Goal: Task Accomplishment & Management: Complete application form

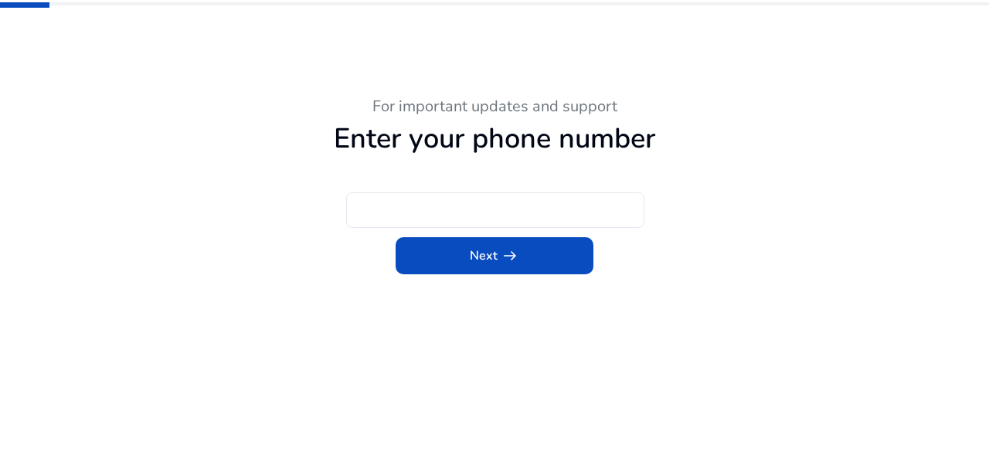
type input "***"
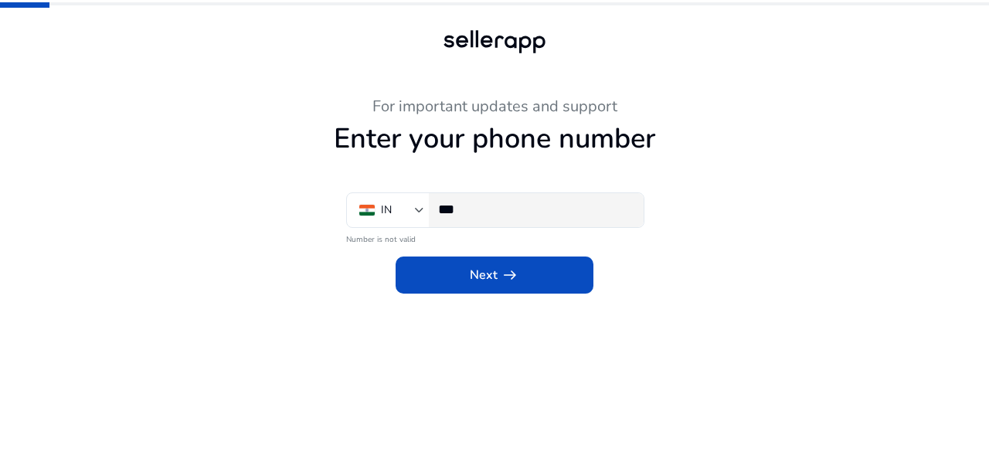
scroll to position [1, 0]
click at [479, 206] on input "***" at bounding box center [534, 209] width 193 height 17
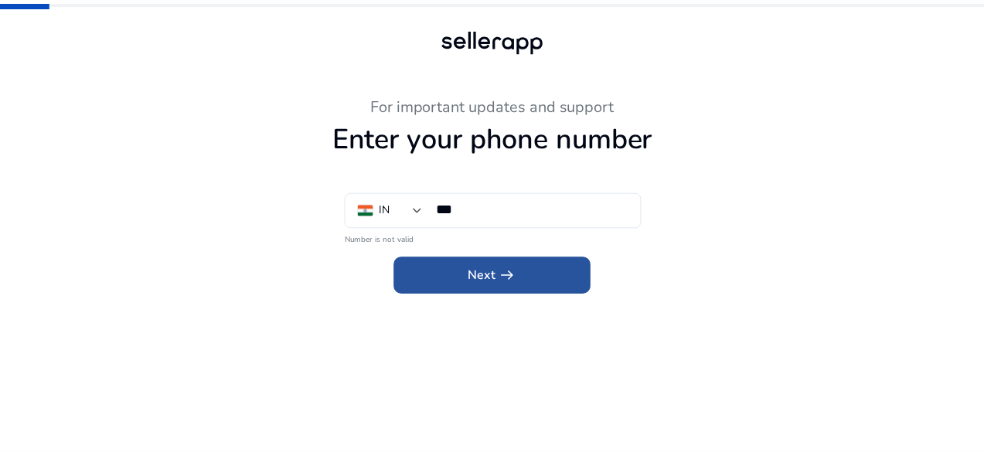
scroll to position [0, 0]
click at [538, 268] on span at bounding box center [495, 275] width 198 height 37
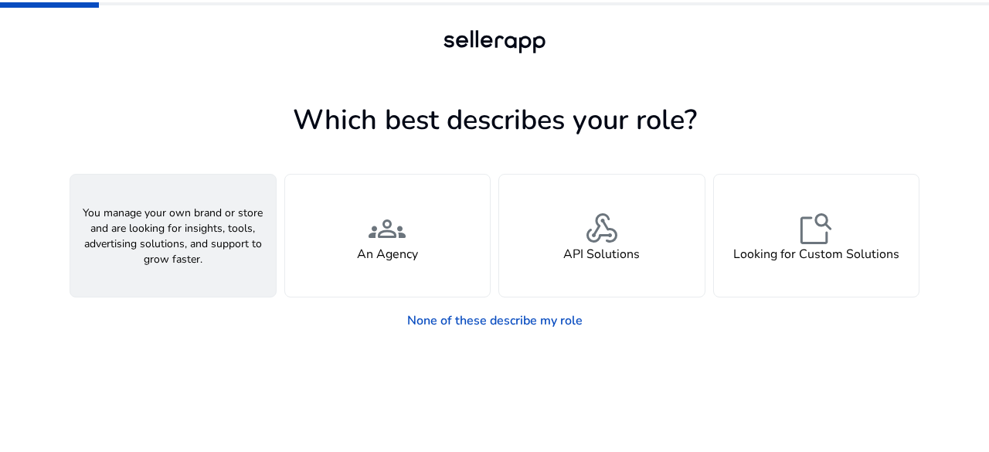
click at [205, 228] on div "person A Seller" at bounding box center [173, 236] width 206 height 122
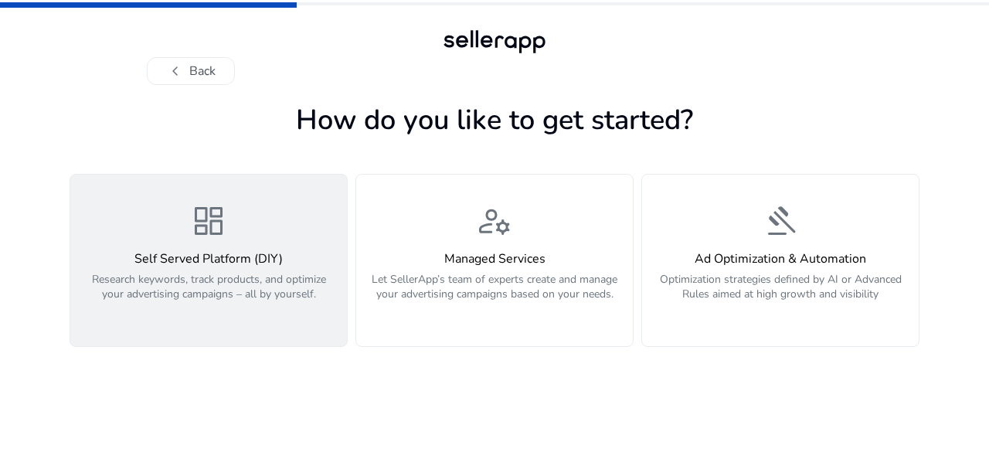
click at [233, 296] on p "Research keywords, track products, and optimize your advertising campaigns – al…" at bounding box center [209, 295] width 258 height 46
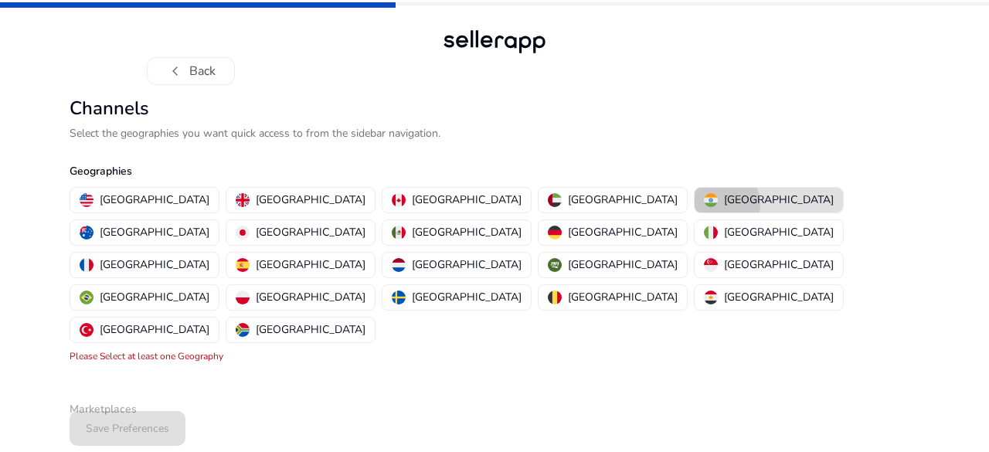
click at [724, 203] on p "[GEOGRAPHIC_DATA]" at bounding box center [779, 200] width 110 height 16
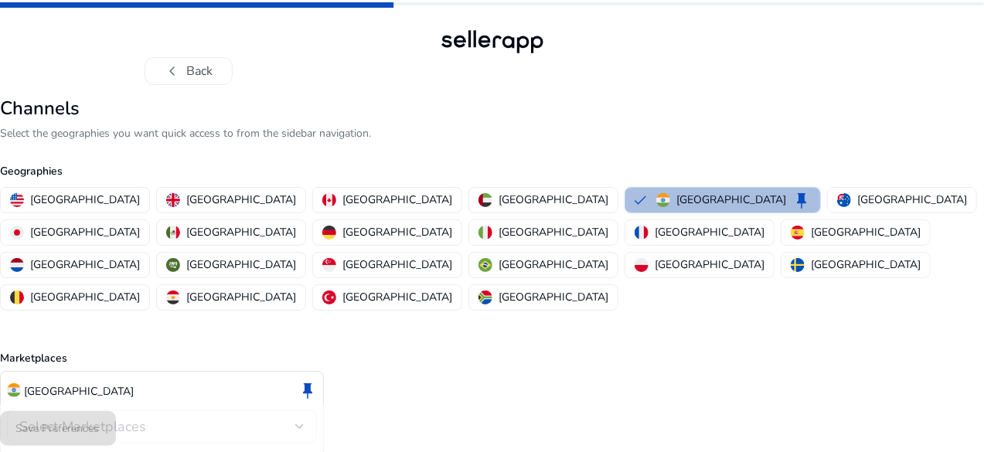
scroll to position [45, 0]
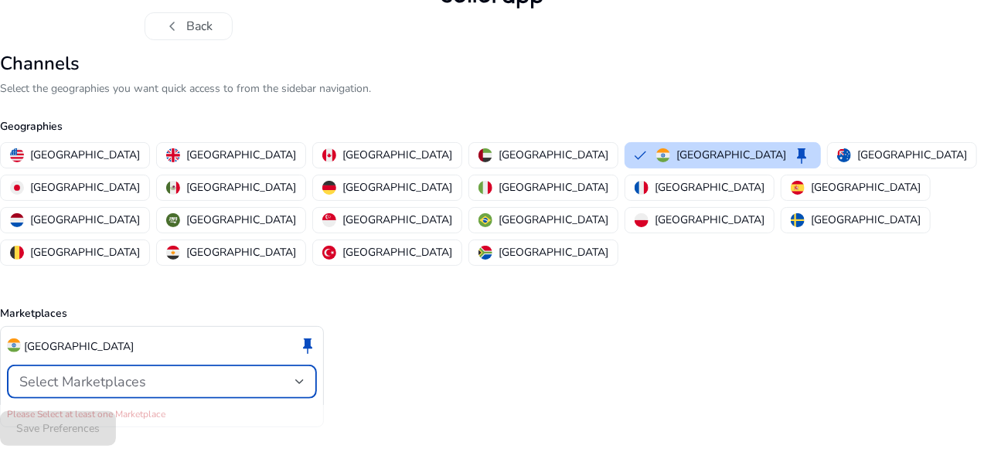
click at [266, 373] on div "Select Marketplaces" at bounding box center [157, 381] width 276 height 17
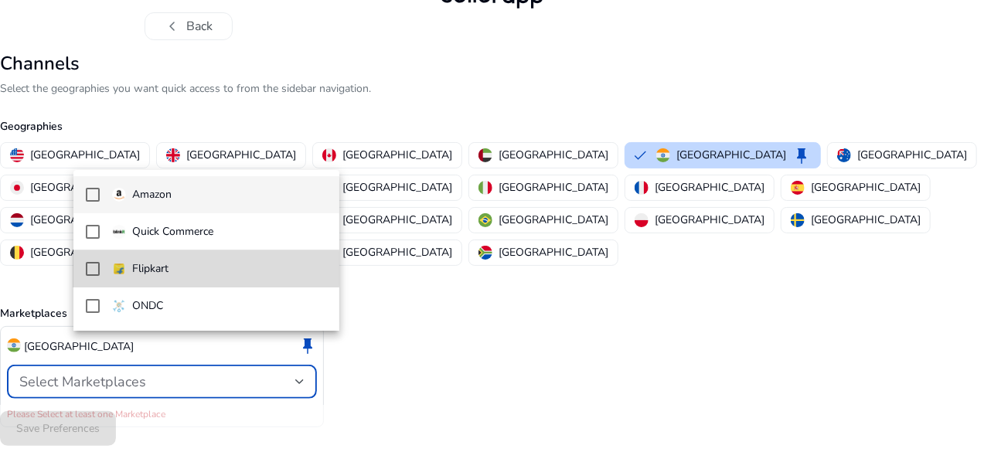
click at [97, 269] on mat-pseudo-checkbox at bounding box center [93, 269] width 14 height 14
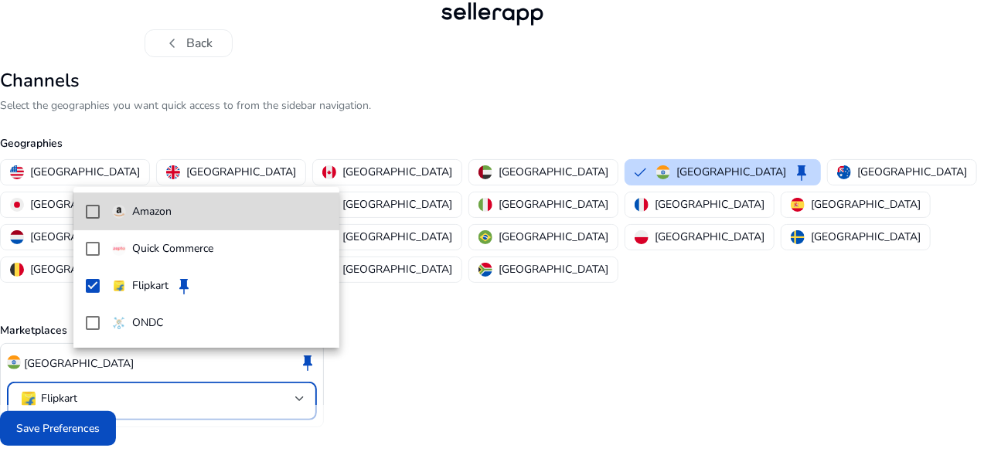
click at [93, 215] on mat-pseudo-checkbox at bounding box center [93, 212] width 14 height 14
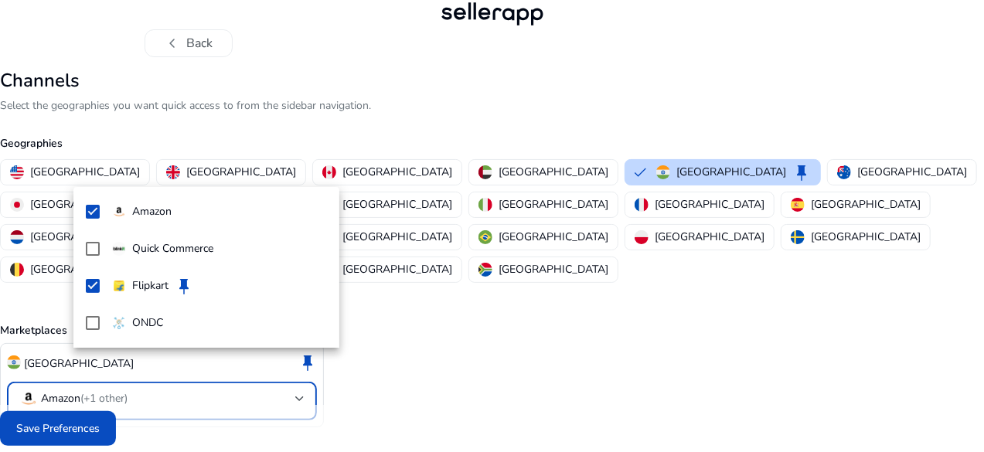
click at [138, 435] on div at bounding box center [492, 226] width 984 height 452
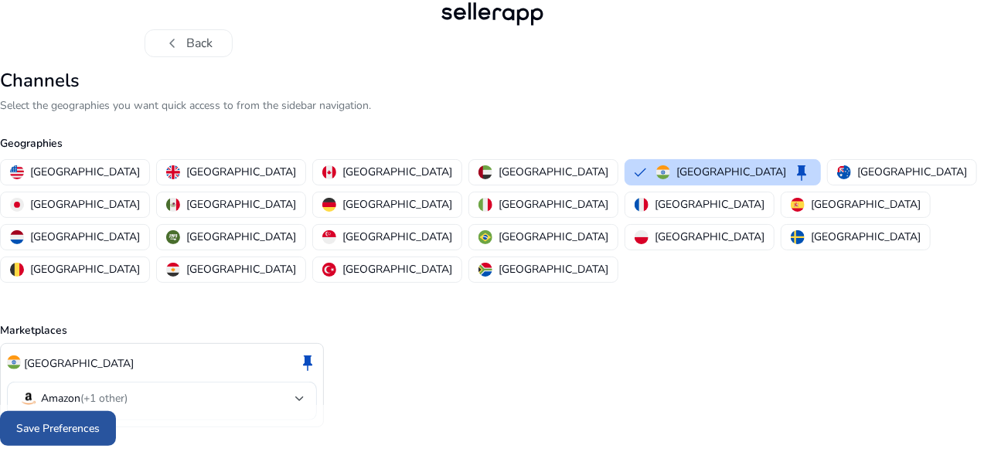
click at [116, 420] on span at bounding box center [58, 428] width 116 height 37
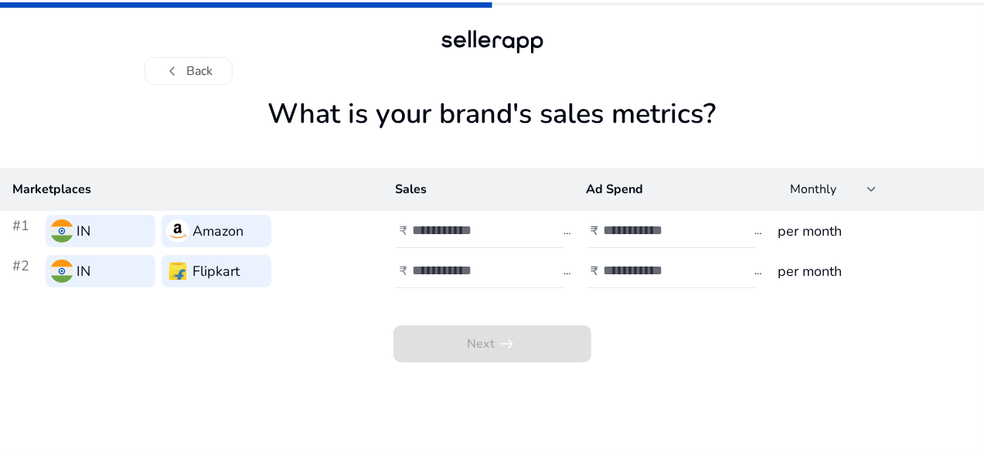
scroll to position [0, 0]
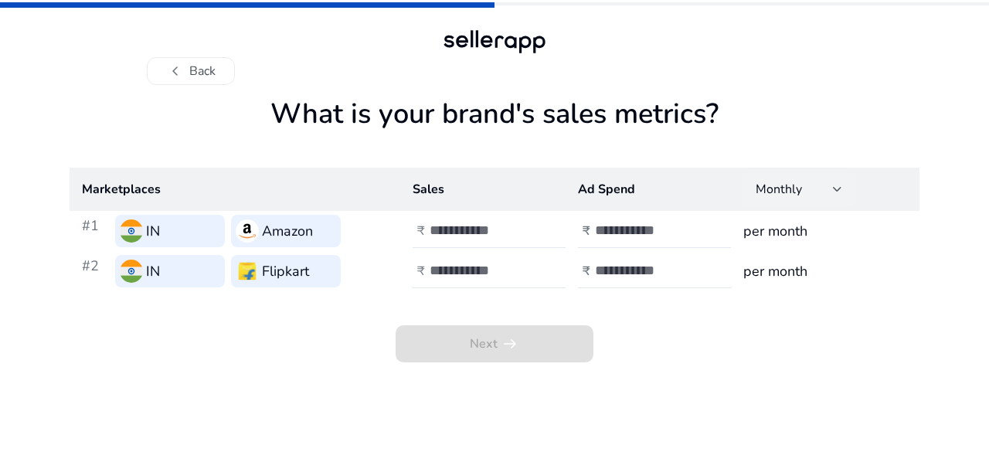
click at [835, 189] on div at bounding box center [837, 189] width 9 height 6
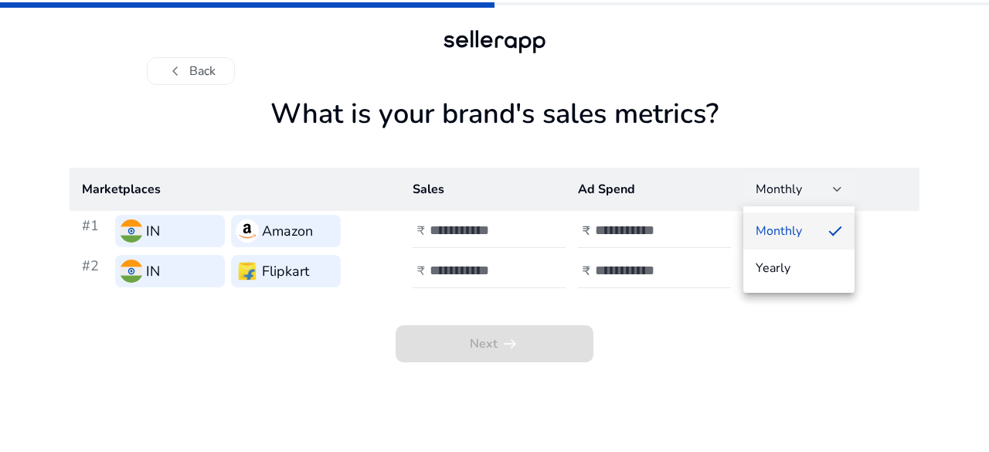
click at [835, 190] on div at bounding box center [494, 226] width 989 height 452
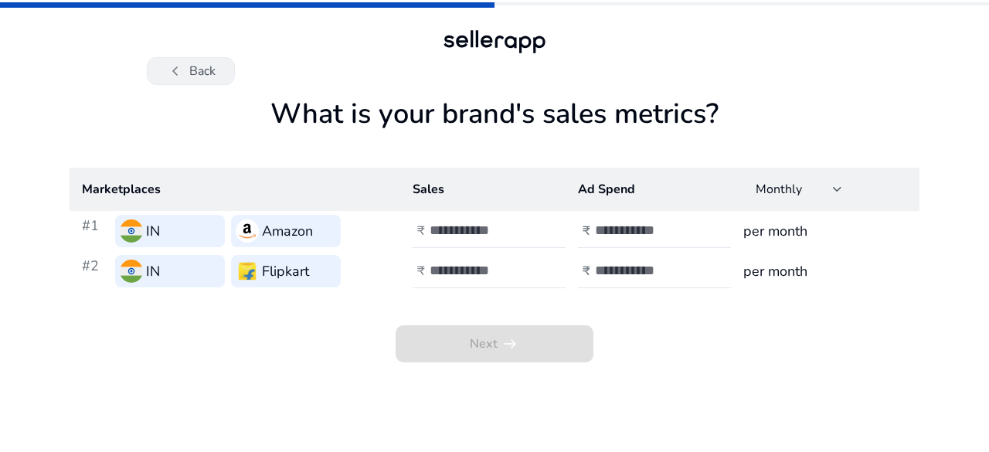
click at [173, 66] on span "chevron_left" at bounding box center [175, 71] width 19 height 19
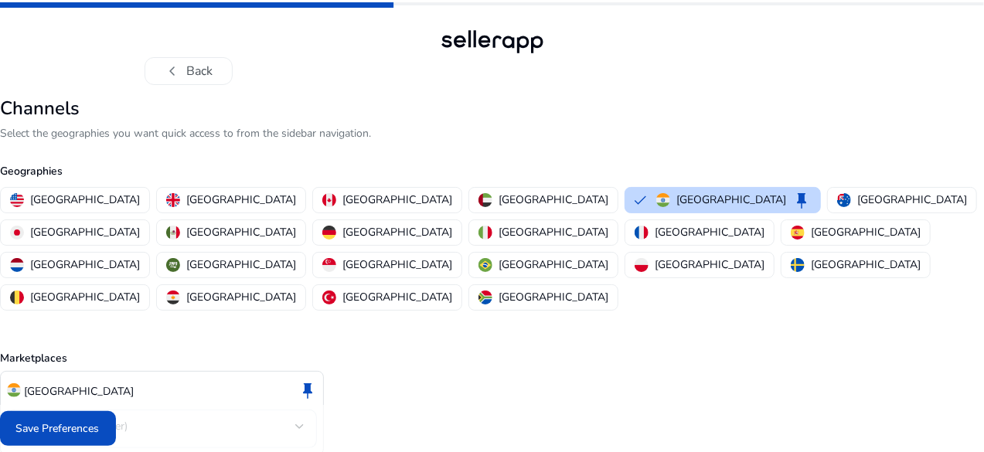
scroll to position [28, 0]
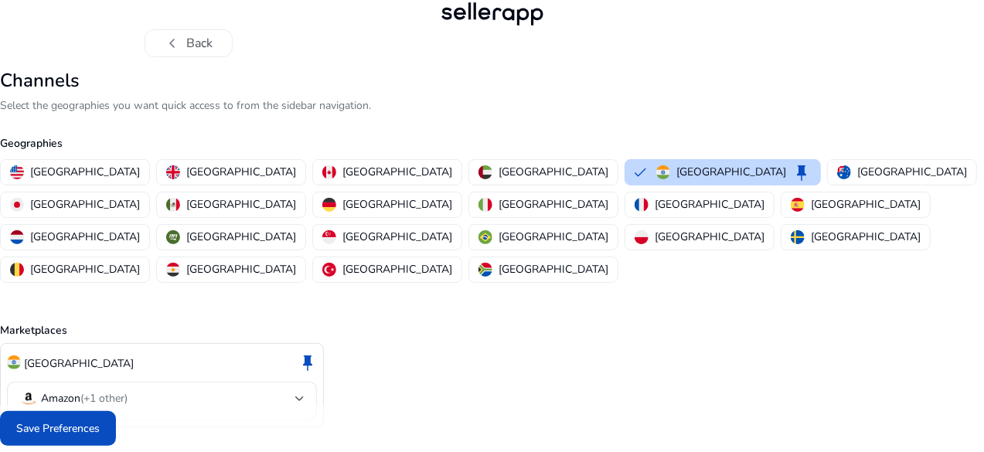
click at [891, 40] on div "chevron_left Back" at bounding box center [492, 14] width 984 height 85
